Goal: Task Accomplishment & Management: Complete application form

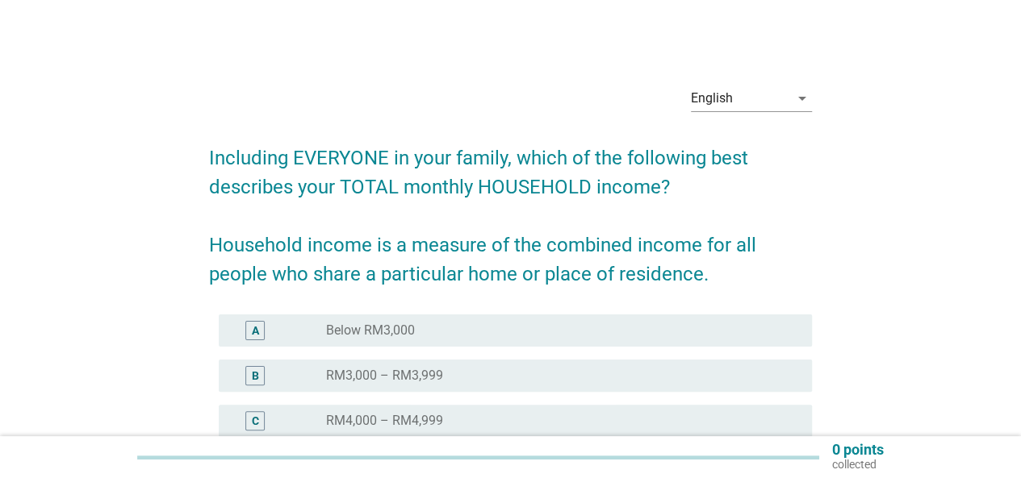
click at [859, 240] on div "English arrow_drop_down Including EVERYONE in your family, which of the followi…" at bounding box center [510, 439] width 943 height 758
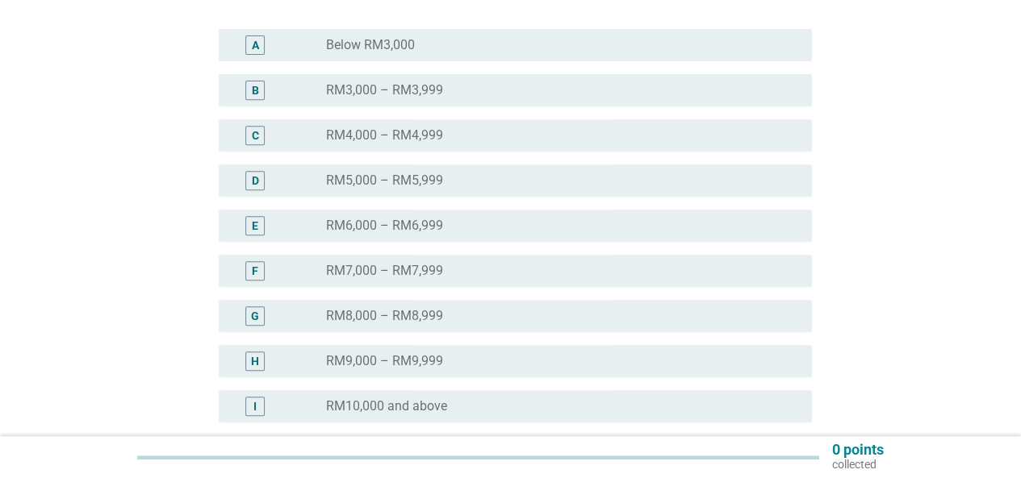
scroll to position [290, 0]
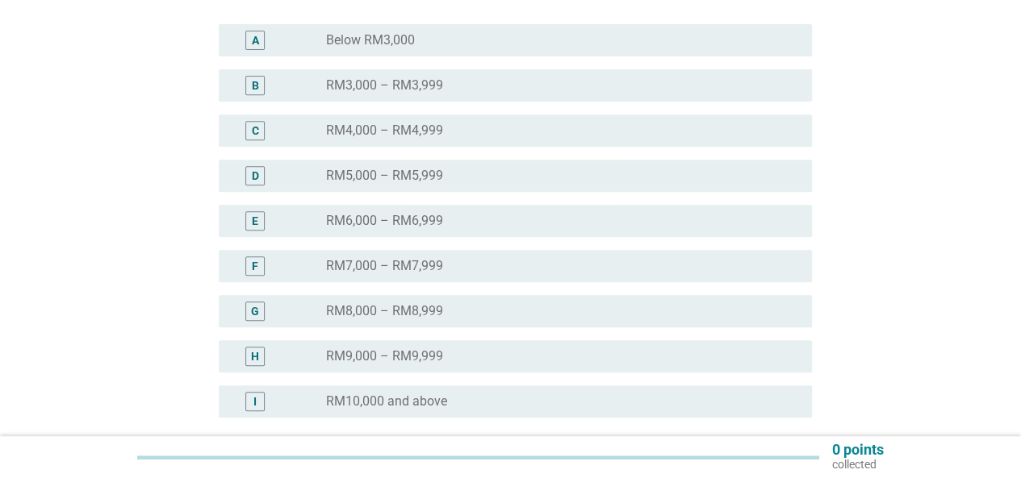
click at [245, 360] on div "H" at bounding box center [254, 356] width 19 height 19
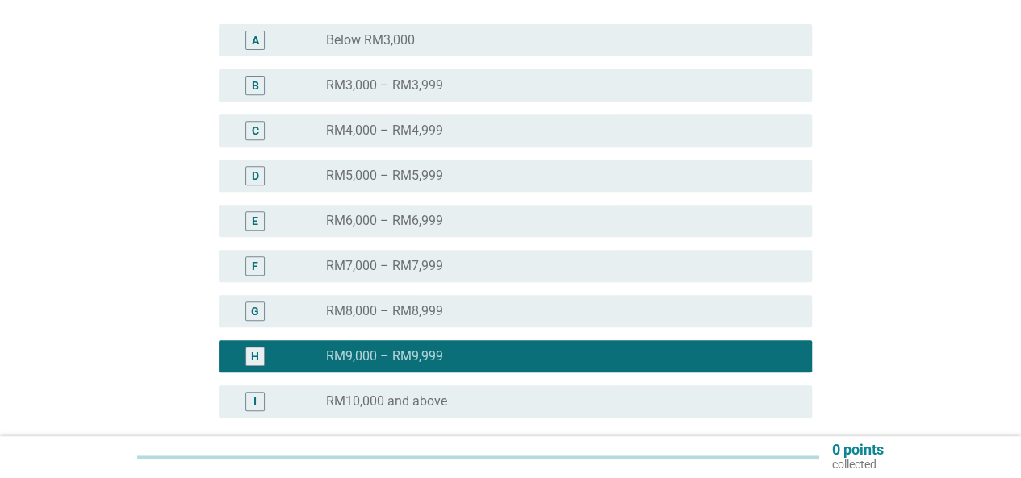
scroll to position [441, 0]
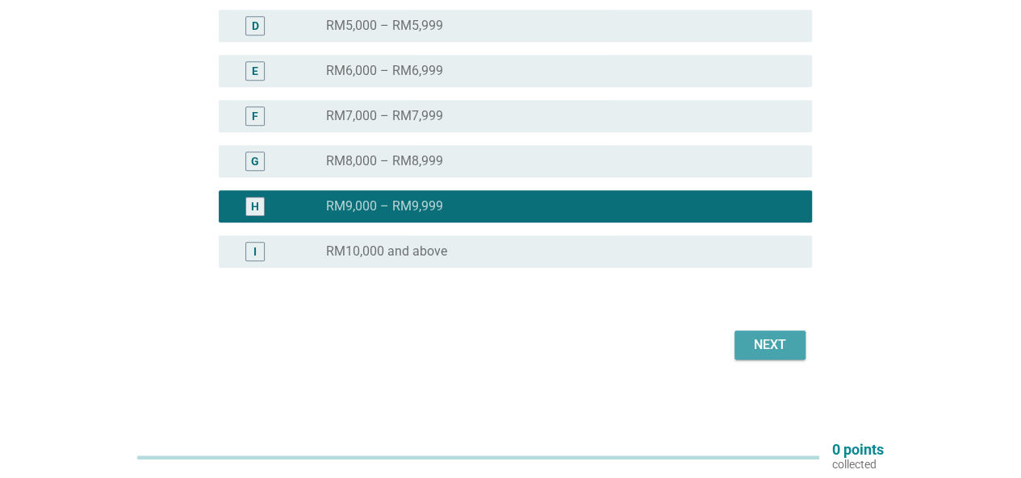
click at [750, 343] on div "Next" at bounding box center [769, 345] width 45 height 19
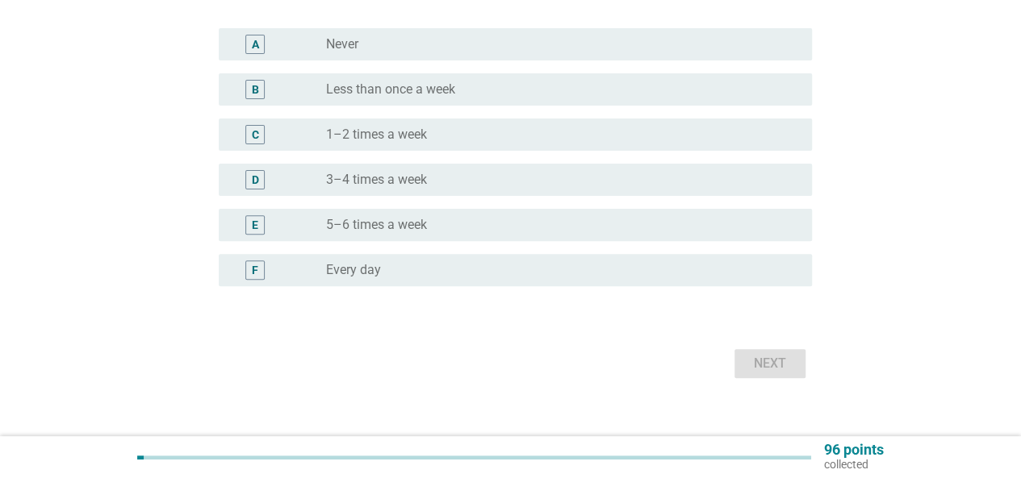
scroll to position [188, 0]
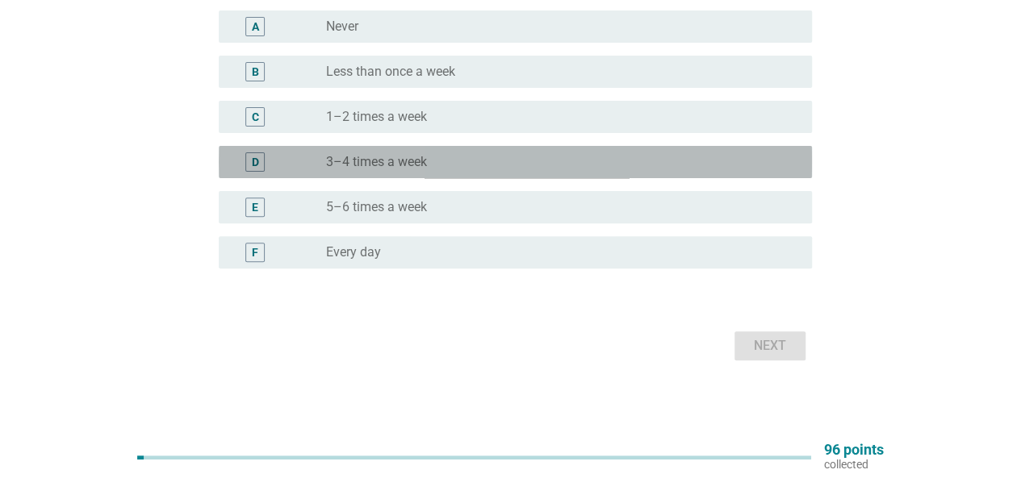
click at [588, 149] on div "D radio_button_unchecked 3–4 times a week" at bounding box center [515, 162] width 593 height 32
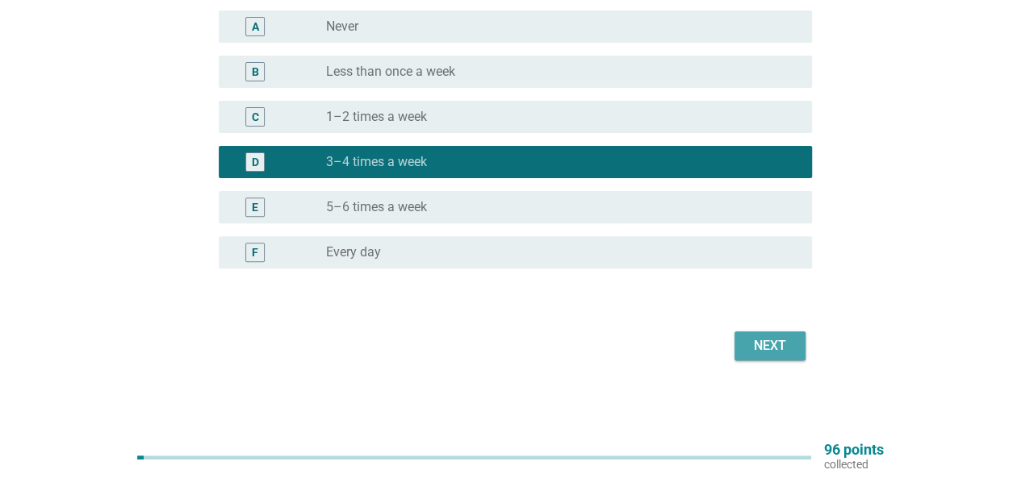
click at [755, 343] on div "Next" at bounding box center [769, 345] width 45 height 19
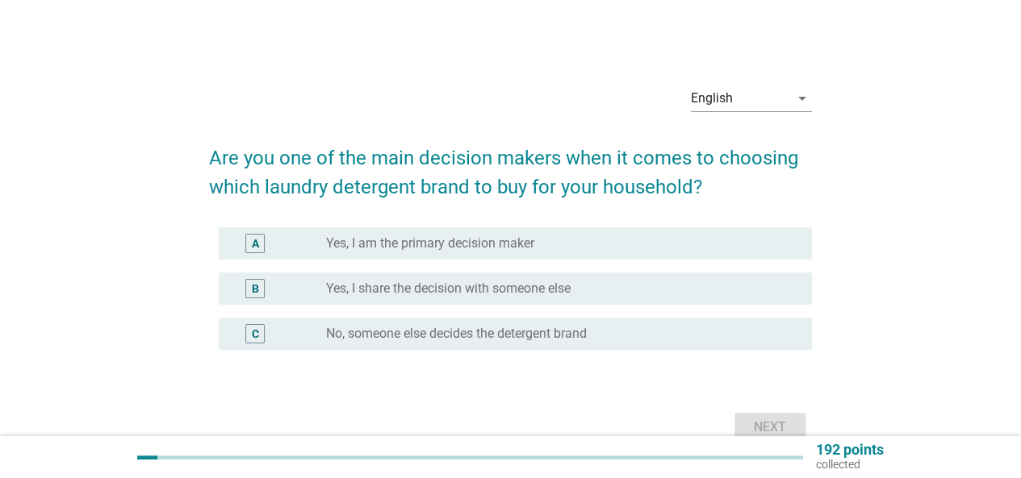
click at [658, 248] on div "radio_button_unchecked Yes, I am the primary decision maker" at bounding box center [556, 244] width 460 height 16
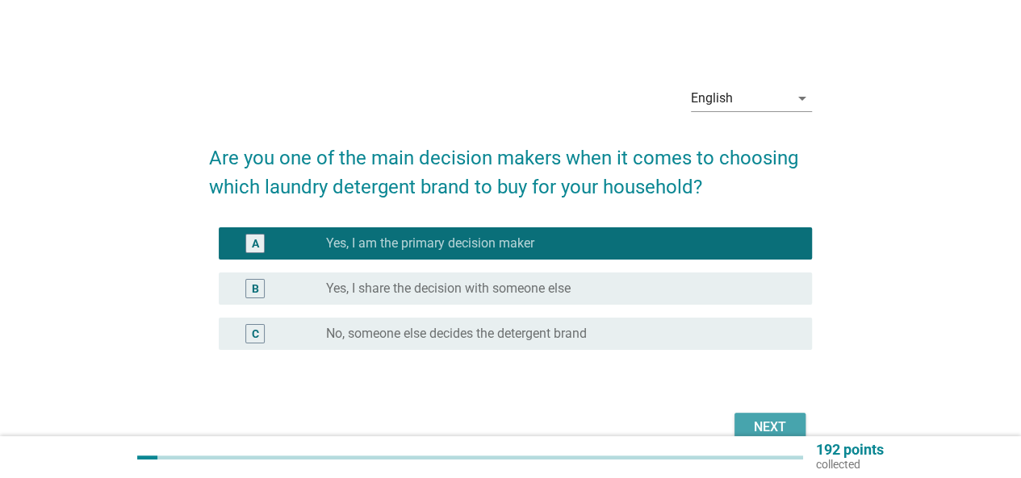
click at [750, 425] on div "Next" at bounding box center [769, 427] width 45 height 19
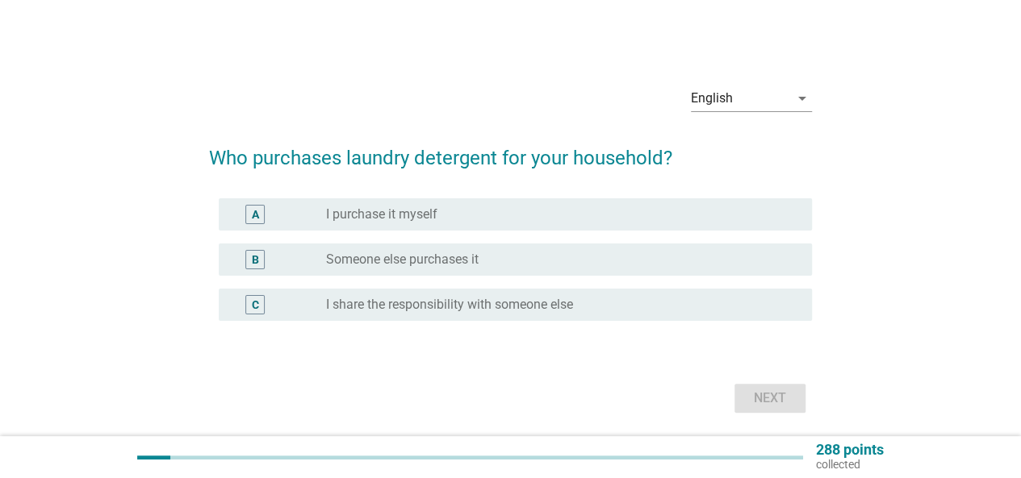
click at [637, 207] on div "radio_button_unchecked I purchase it myself" at bounding box center [556, 215] width 460 height 16
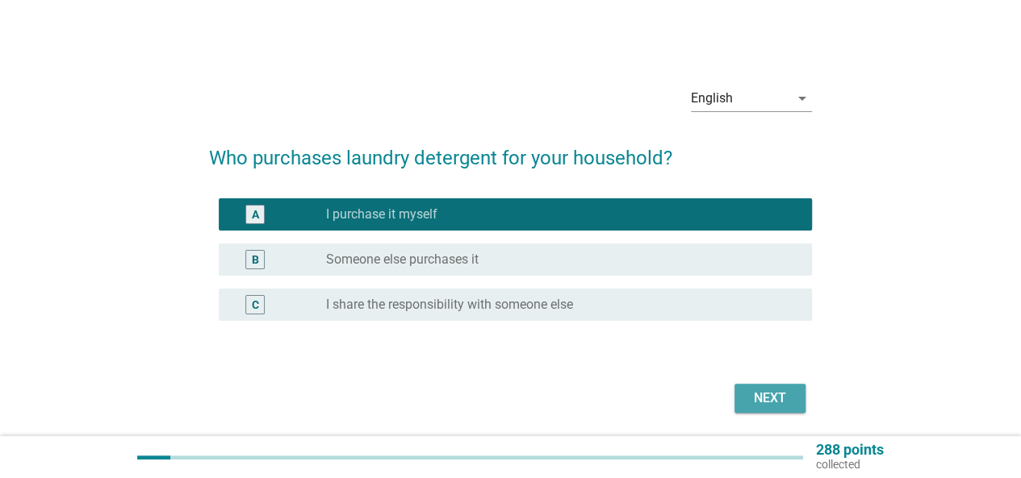
click at [749, 394] on div "Next" at bounding box center [769, 398] width 45 height 19
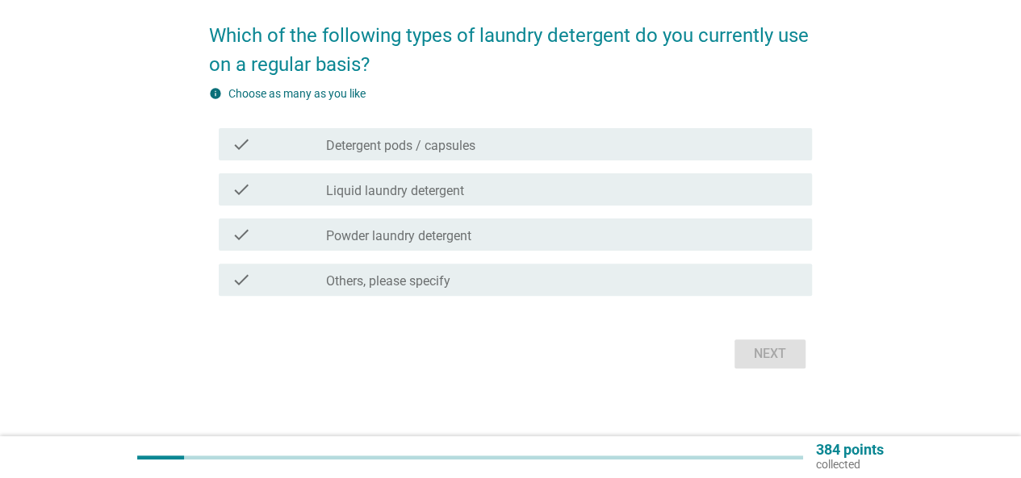
scroll to position [126, 0]
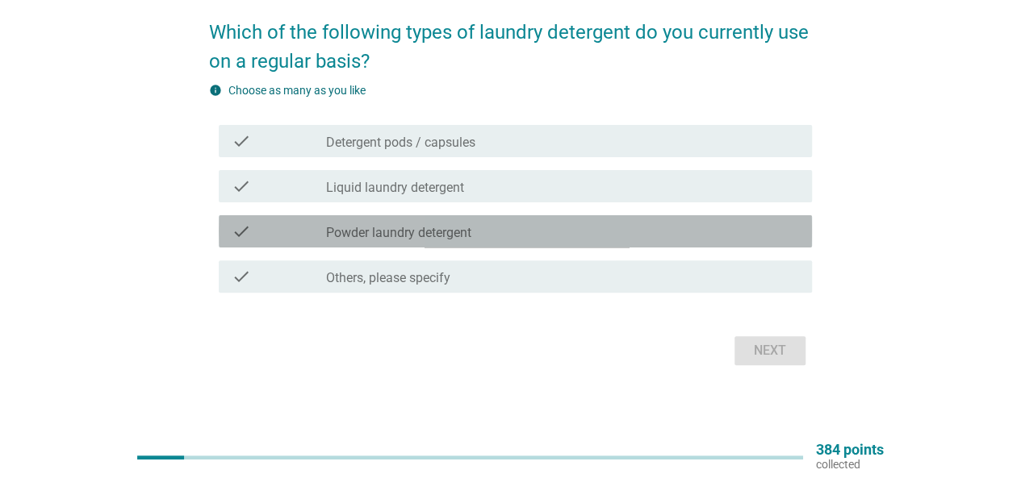
click at [597, 243] on div "check check_box_outline_blank Powder laundry detergent" at bounding box center [515, 231] width 593 height 32
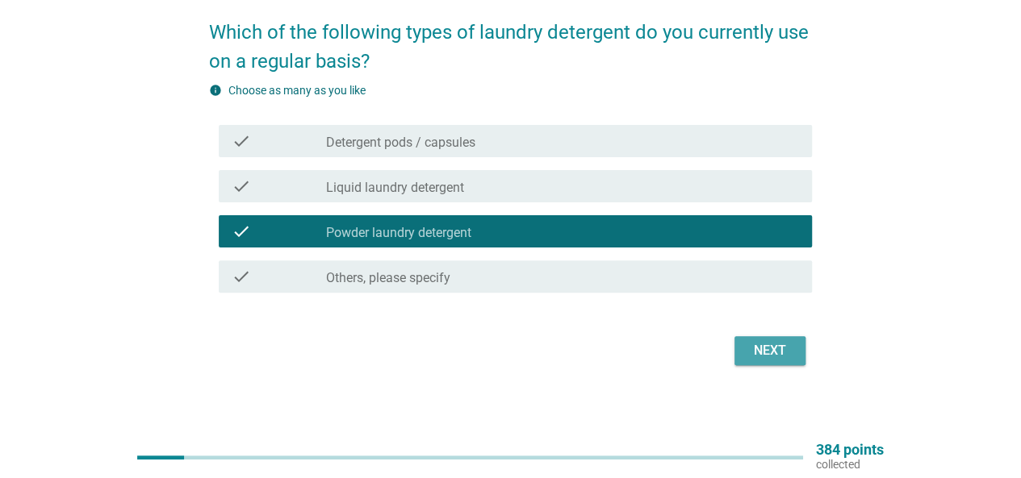
click at [767, 352] on div "Next" at bounding box center [769, 350] width 45 height 19
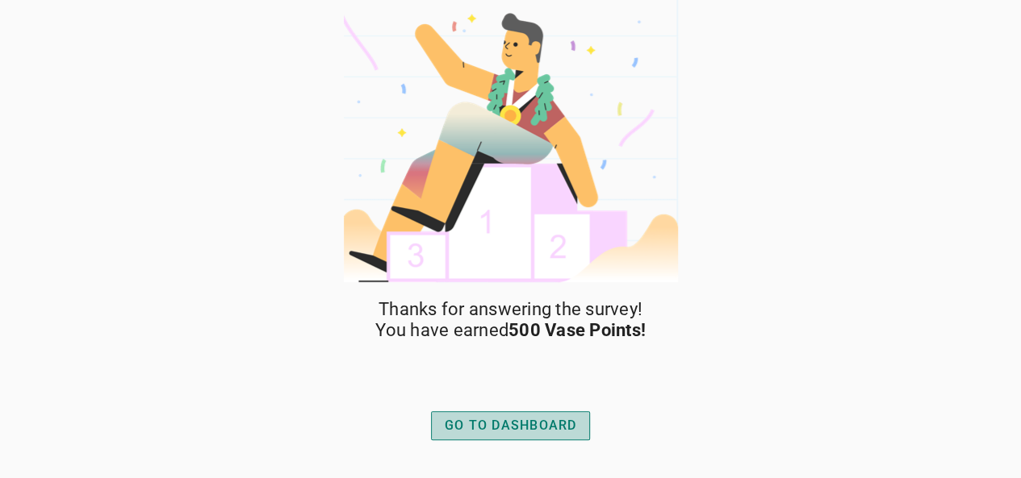
click at [519, 433] on div "GO TO DASHBOARD" at bounding box center [511, 425] width 132 height 19
